Goal: Task Accomplishment & Management: Manage account settings

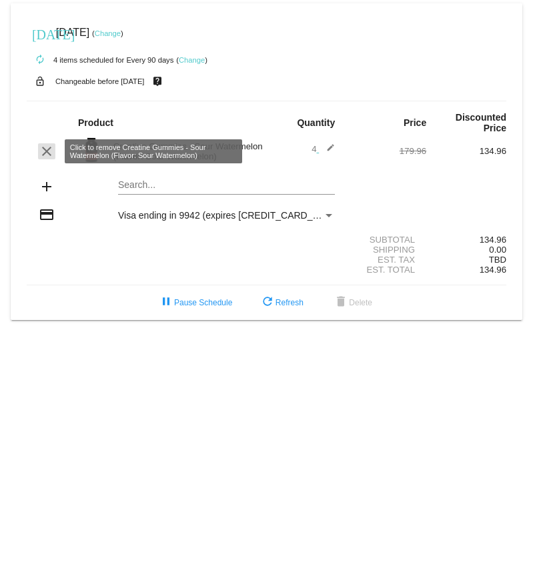
click at [46, 153] on mat-icon "clear" at bounding box center [47, 151] width 16 height 16
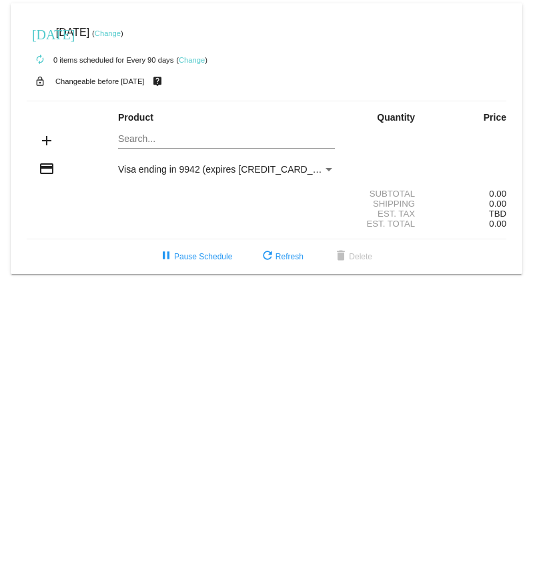
click at [177, 29] on div "today Sep 11 2025 ( Change )" at bounding box center [267, 32] width 480 height 27
click at [198, 59] on link "Change" at bounding box center [192, 60] width 26 height 8
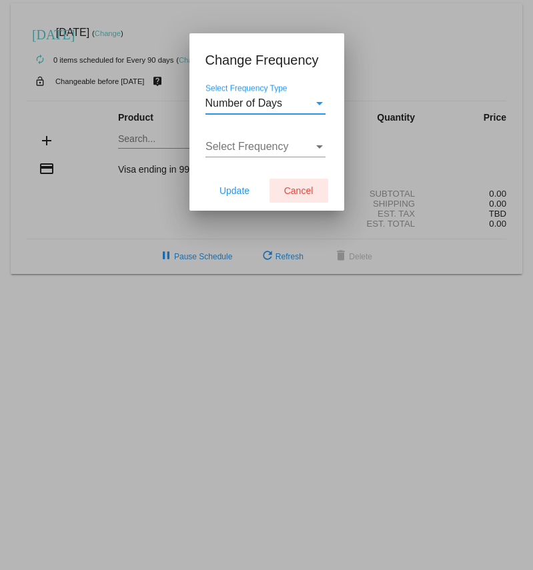
click at [301, 194] on span "Cancel" at bounding box center [298, 190] width 29 height 11
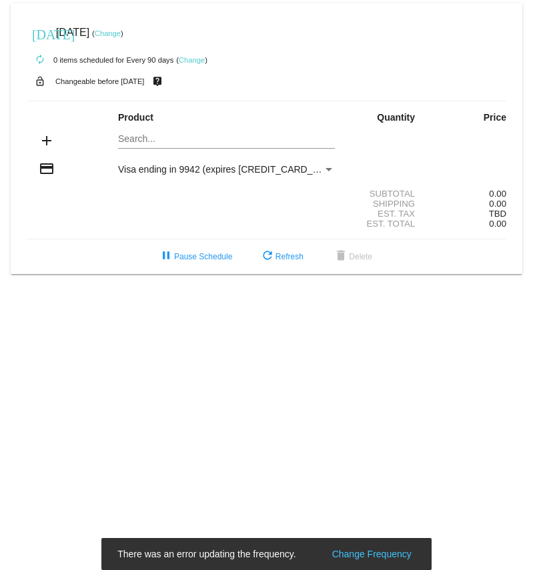
click at [329, 337] on body "today Sep 11 2025 ( Change ) autorenew 0 items scheduled for Every 90 days ( Ch…" at bounding box center [266, 285] width 533 height 570
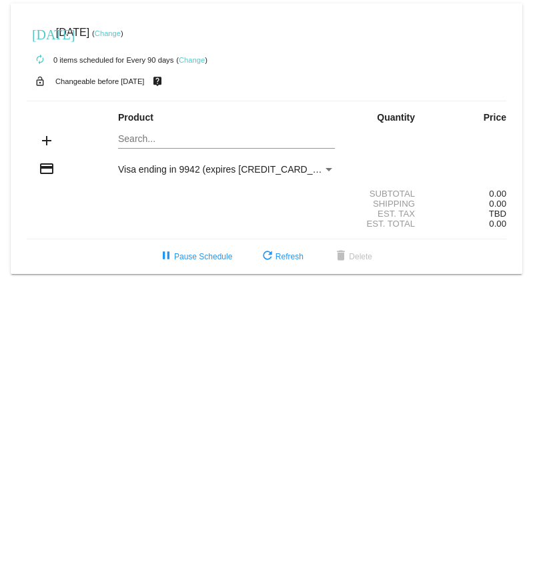
click at [328, 169] on div "Payment Method" at bounding box center [328, 169] width 7 height 3
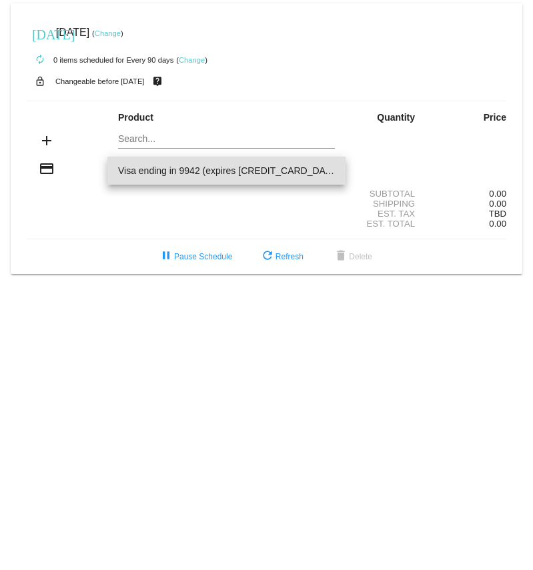
click at [313, 367] on div at bounding box center [266, 285] width 533 height 570
